Goal: Use online tool/utility

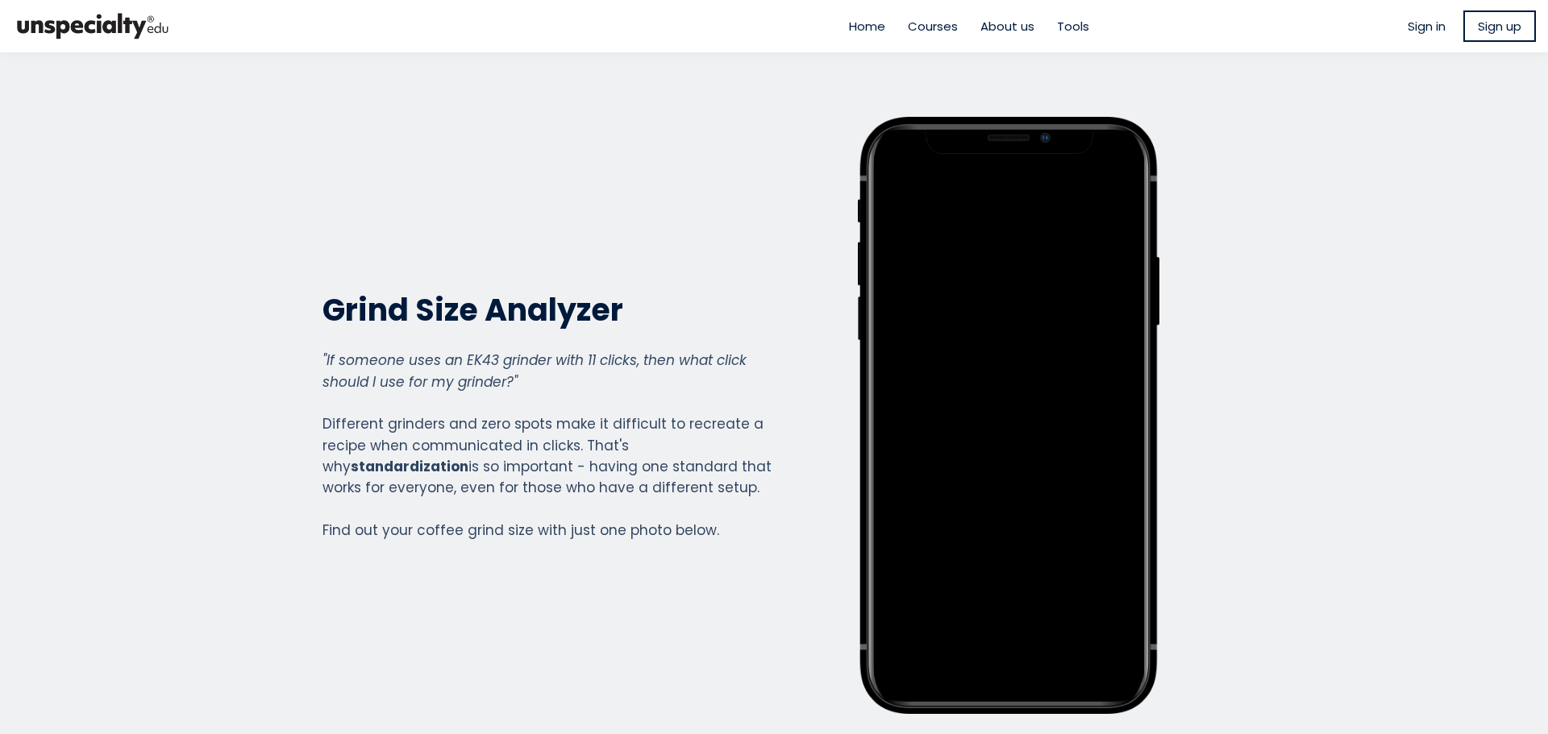
drag, startPoint x: 1338, startPoint y: 252, endPoint x: 1336, endPoint y: 243, distance: 10.0
click at [1336, 248] on section "Grind Size Analyzer Grind Size Analyzer "If someone uses an EK43 grinder with 1…" at bounding box center [774, 415] width 1548 height 726
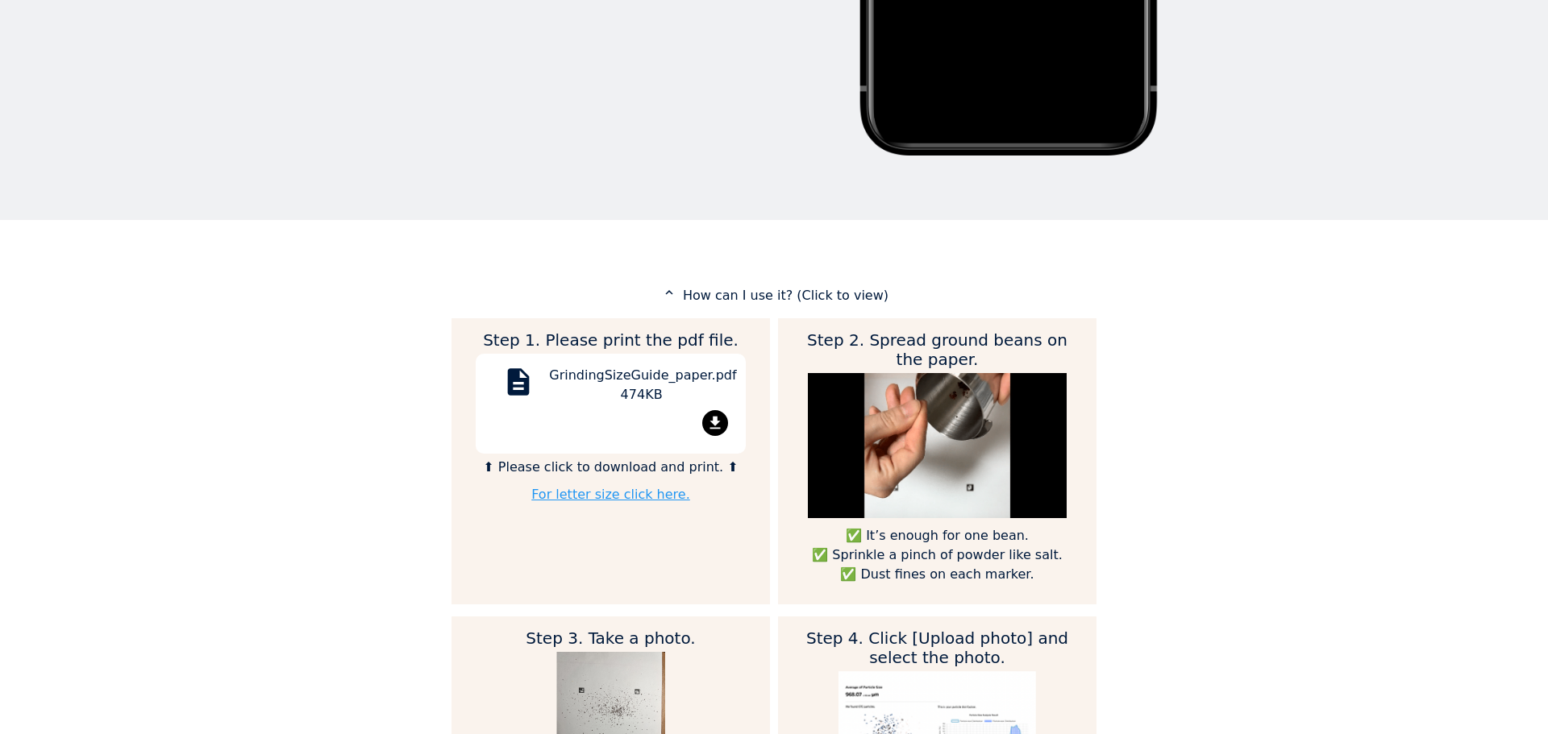
scroll to position [564, 0]
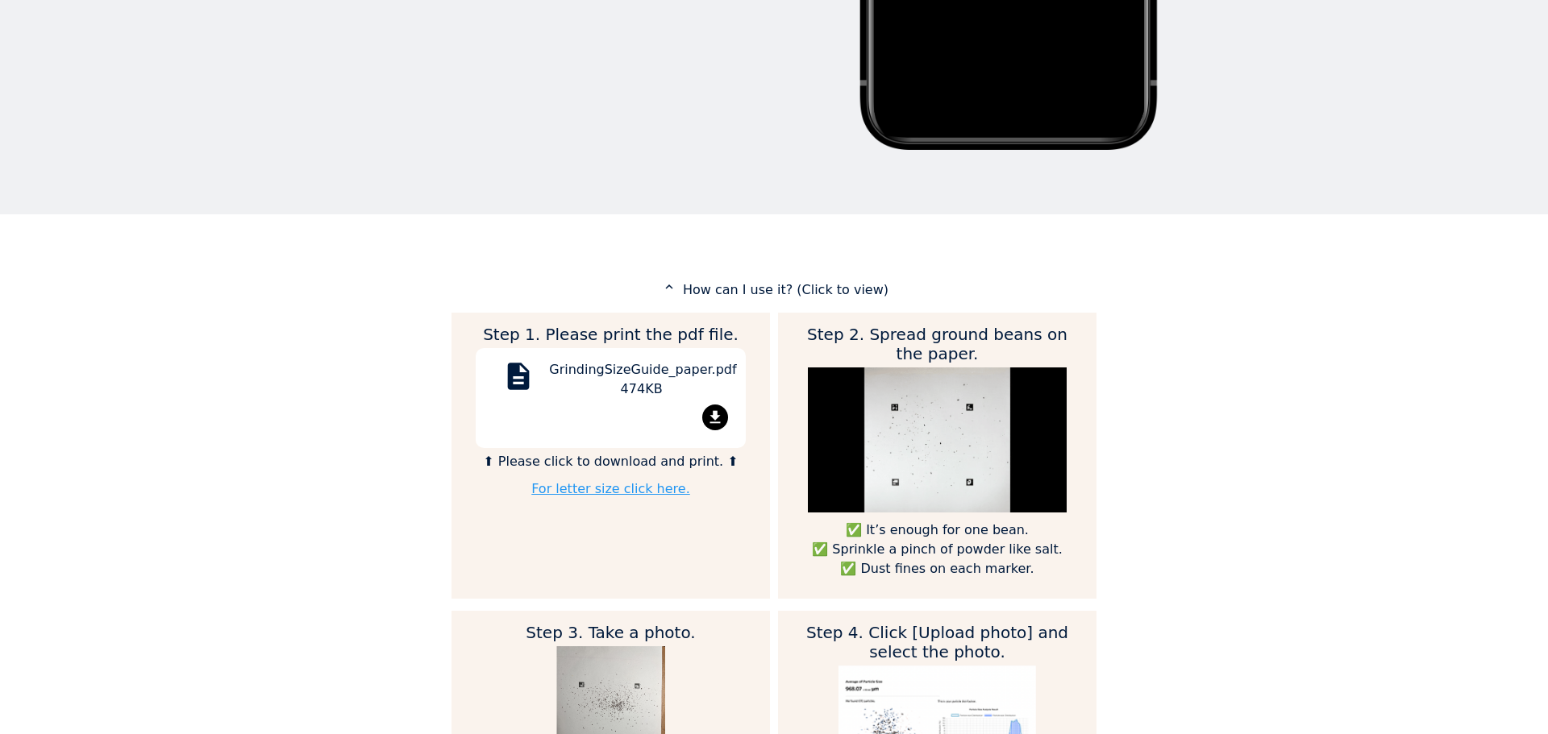
click at [714, 426] on mat-icon "file_download" at bounding box center [715, 418] width 26 height 26
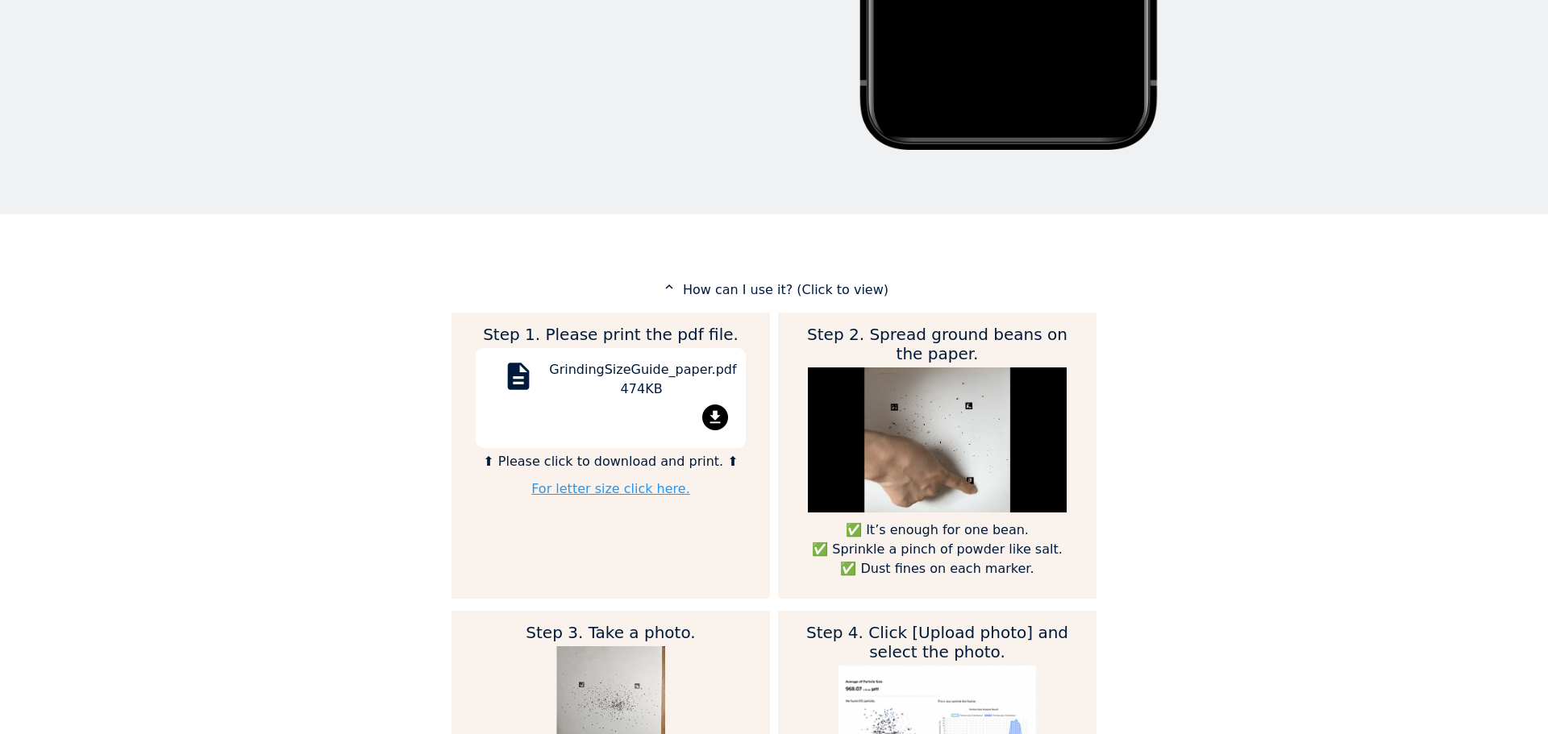
click at [717, 418] on mat-icon "file_download" at bounding box center [715, 418] width 26 height 26
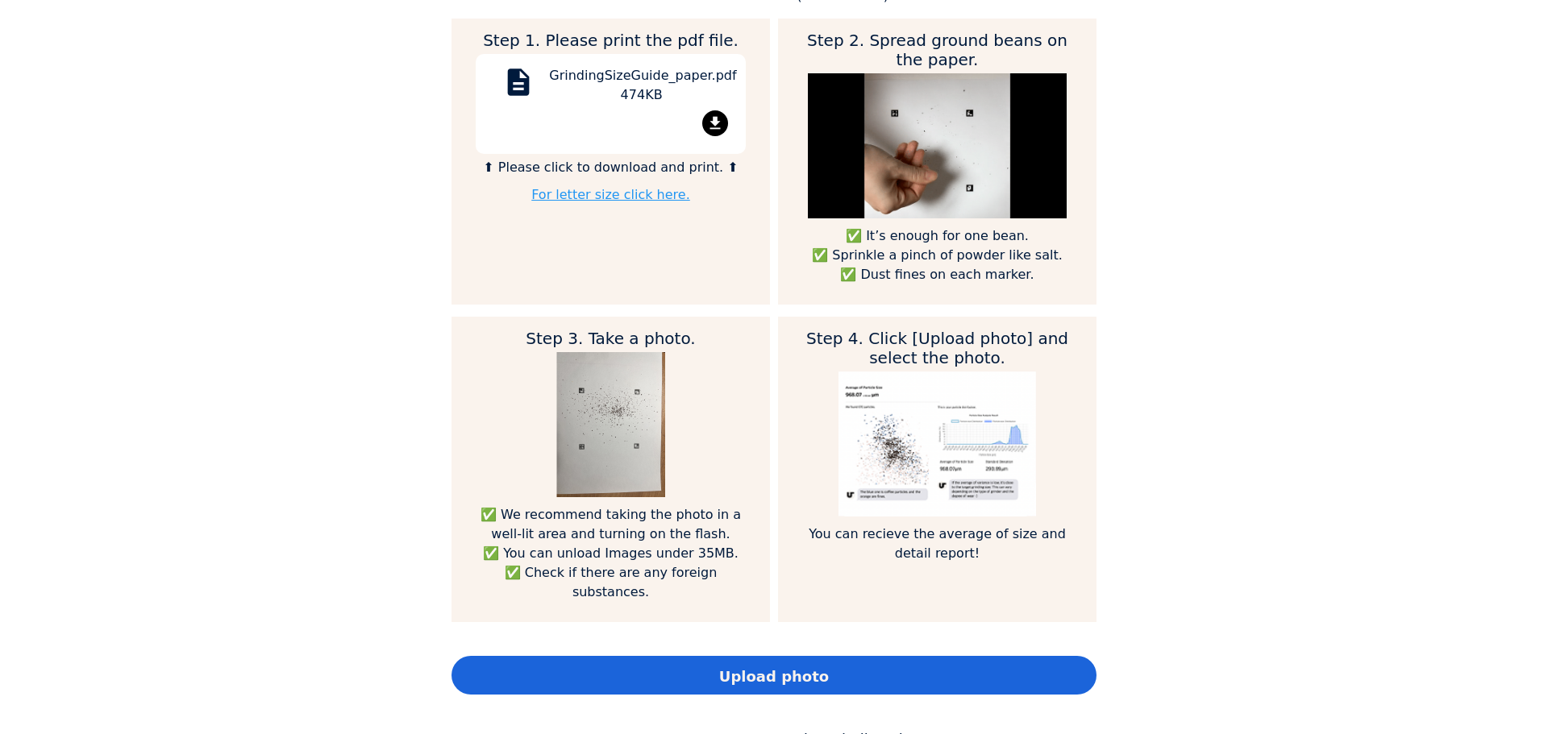
scroll to position [887, 0]
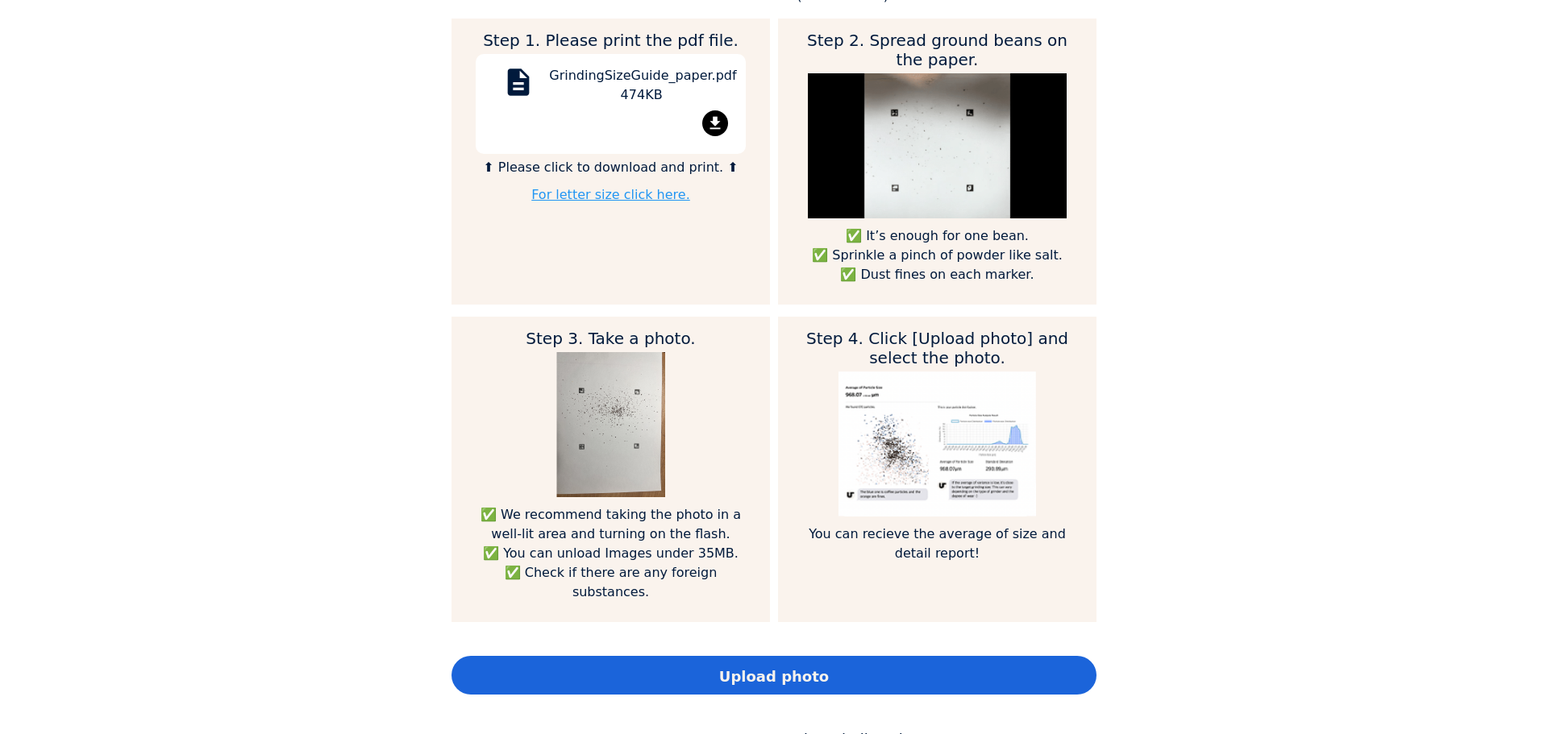
scroll to position [887, 0]
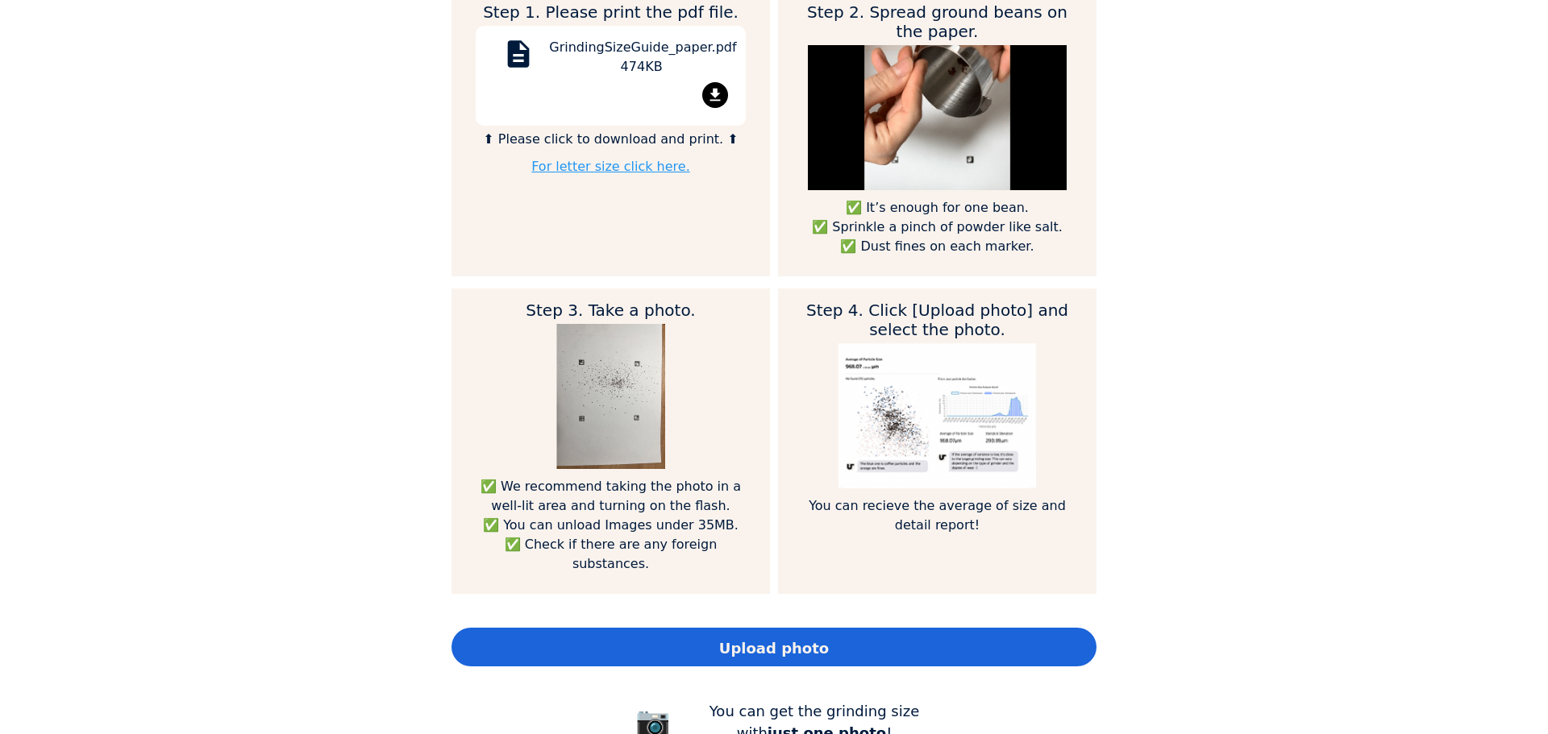
click at [697, 628] on div "Upload photo" at bounding box center [773, 647] width 645 height 39
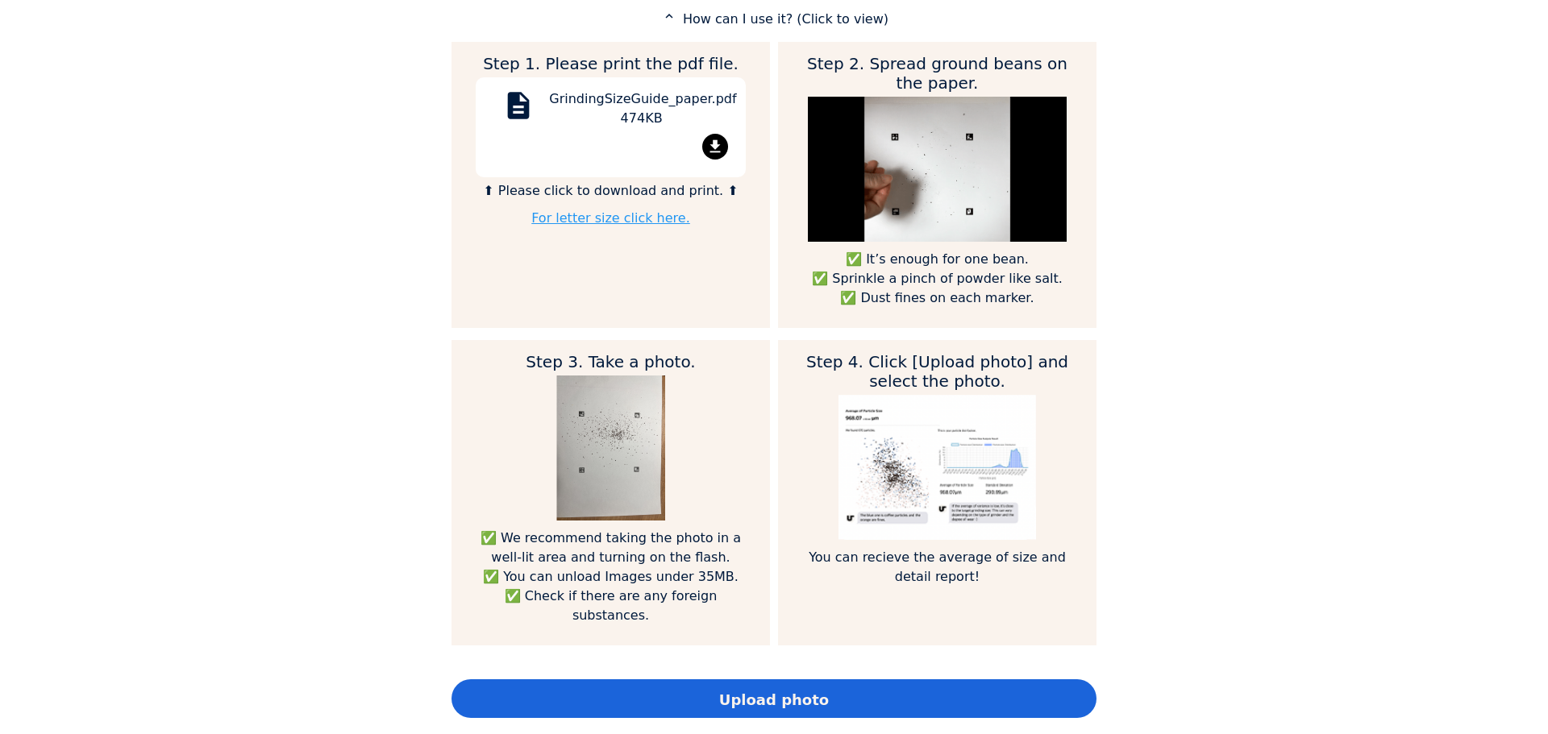
scroll to position [806, 0]
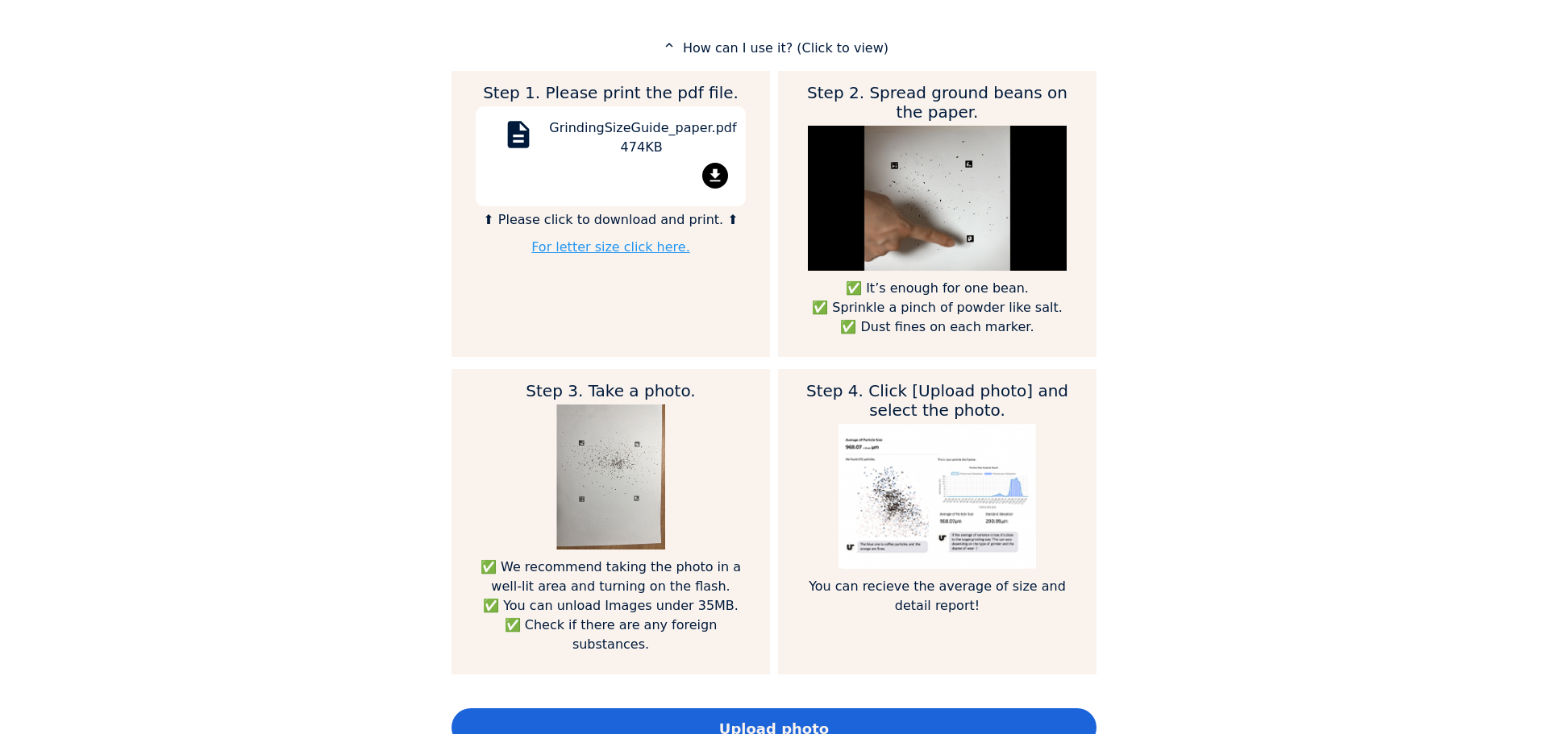
click at [750, 718] on span "Upload photo" at bounding box center [774, 729] width 110 height 22
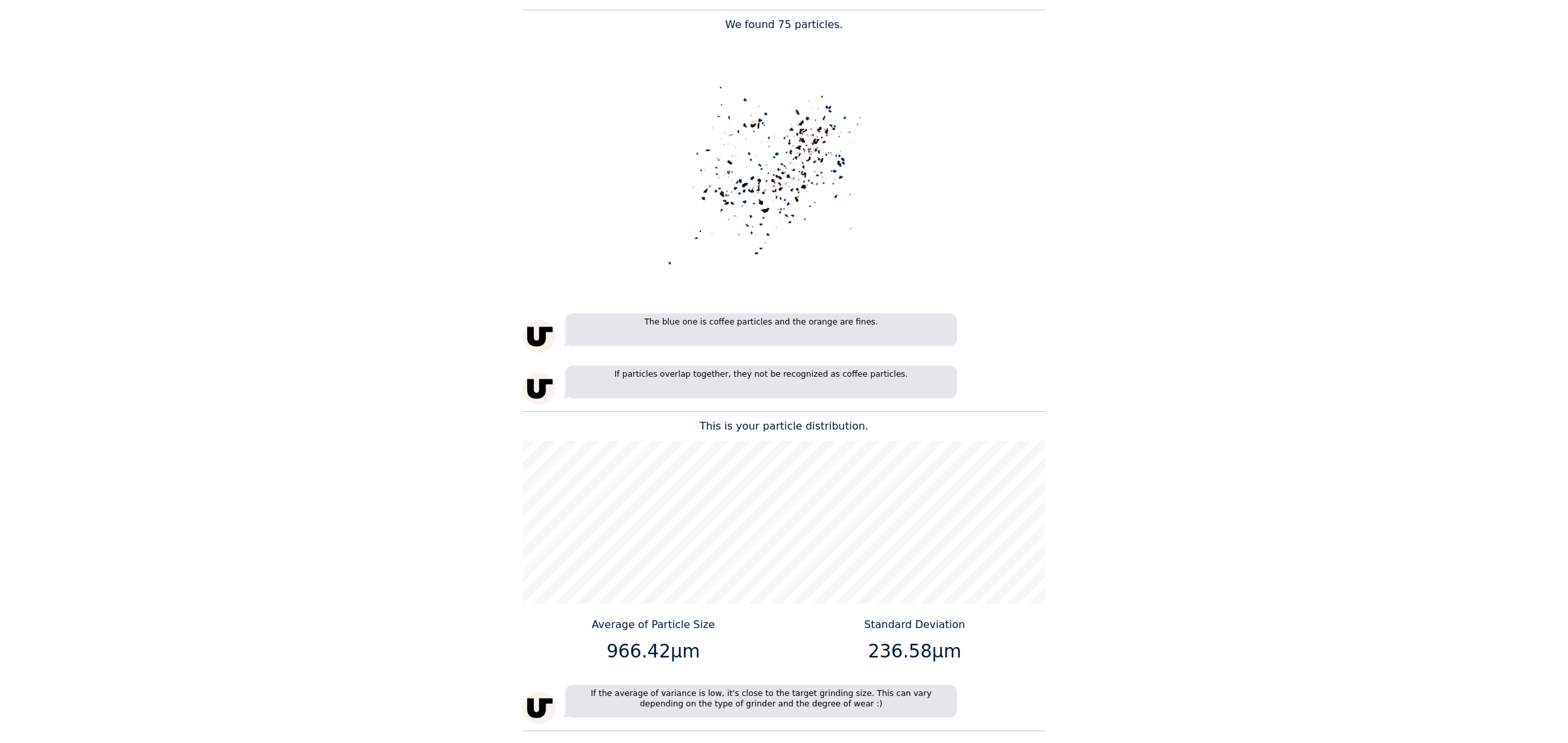
scroll to position [1297, 0]
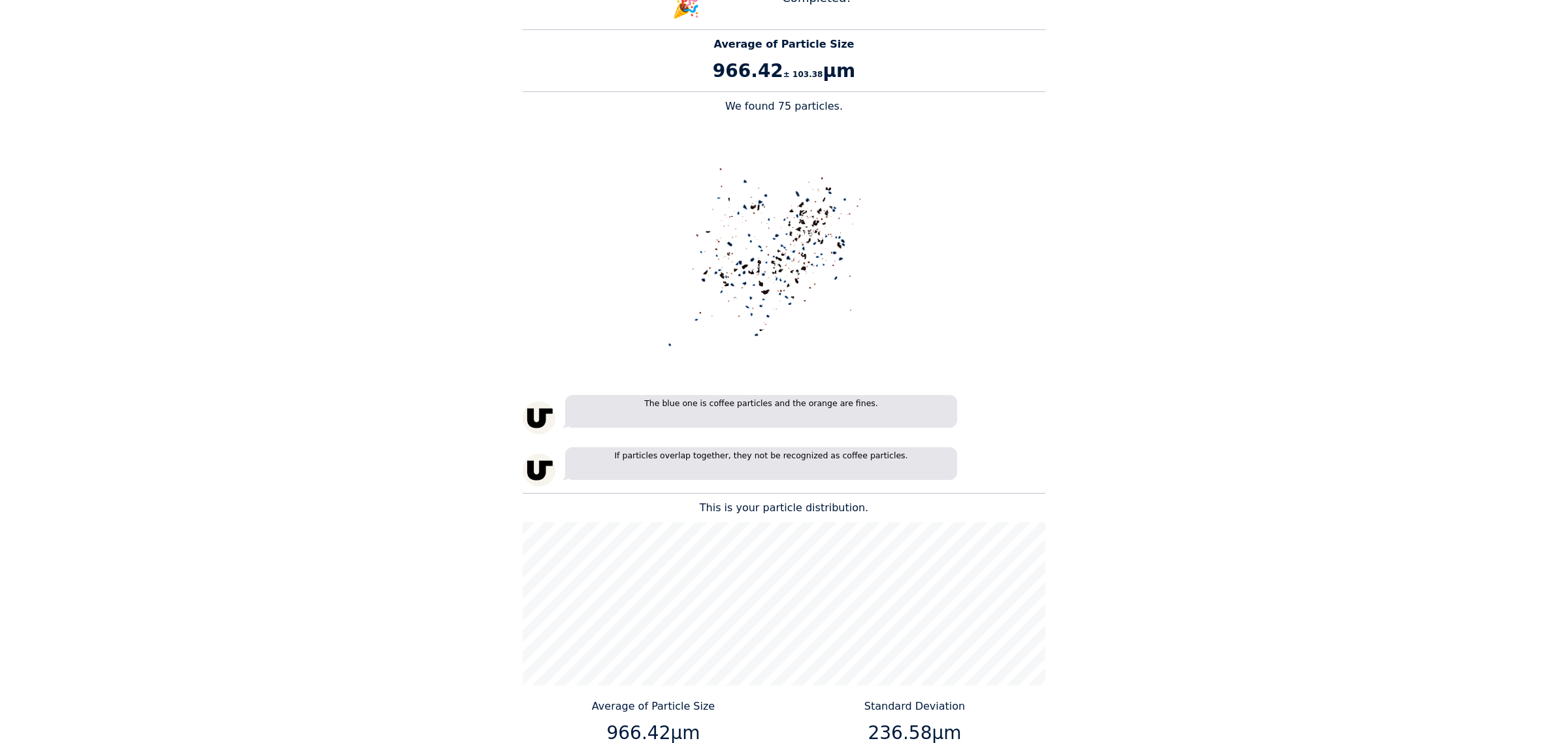
click at [1184, 470] on div "Home Courses About us Tools Sign in" at bounding box center [784, 371] width 1568 height 743
